Goal: Information Seeking & Learning: Compare options

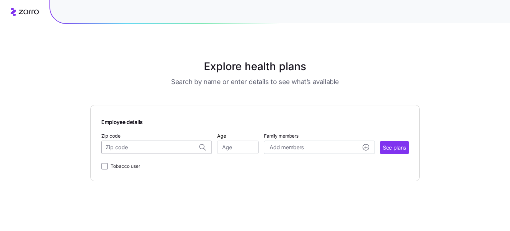
click at [130, 152] on input "Zip code" at bounding box center [156, 146] width 111 height 13
type input "30303"
click at [250, 146] on input "Age" at bounding box center [238, 146] width 42 height 13
type input "4"
type input "52"
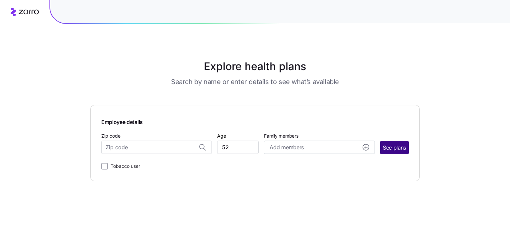
click at [396, 152] on button "See plans" at bounding box center [394, 147] width 29 height 13
click at [151, 151] on input "Zip code" at bounding box center [156, 146] width 111 height 13
click at [148, 163] on span "30303, [GEOGRAPHIC_DATA], [GEOGRAPHIC_DATA]" at bounding box center [155, 164] width 93 height 8
type input "30303, [GEOGRAPHIC_DATA], [GEOGRAPHIC_DATA]"
click at [391, 149] on span "See plans" at bounding box center [394, 147] width 23 height 8
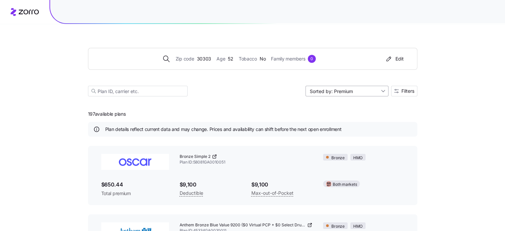
click at [364, 94] on input "Sorted by: Premium" at bounding box center [346, 91] width 83 height 11
click at [401, 91] on span "Filters" at bounding box center [407, 91] width 13 height 5
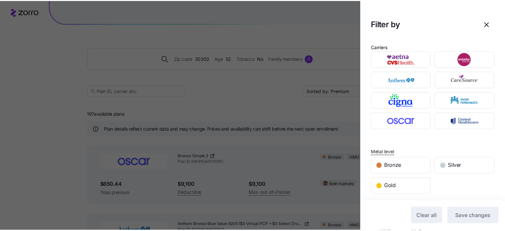
scroll to position [33, 0]
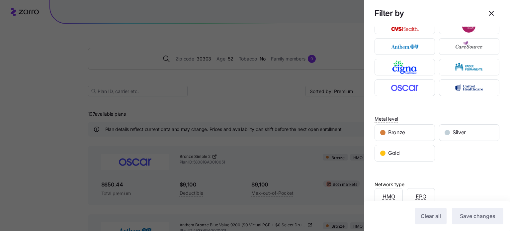
click at [307, 83] on div at bounding box center [255, 115] width 510 height 231
